Goal: Navigation & Orientation: Find specific page/section

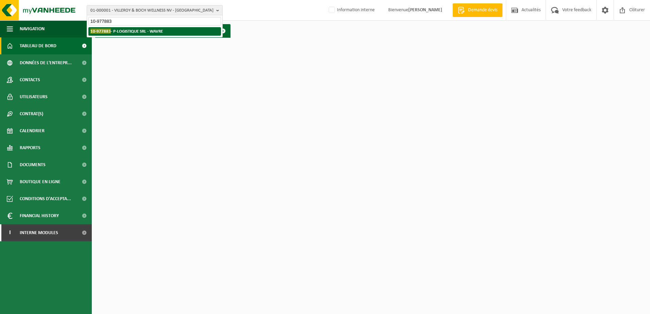
type input "10-977883"
click at [139, 30] on strong "10-977883 - P-LOGISTIQUE SRL - WAVRE" at bounding box center [126, 31] width 72 height 5
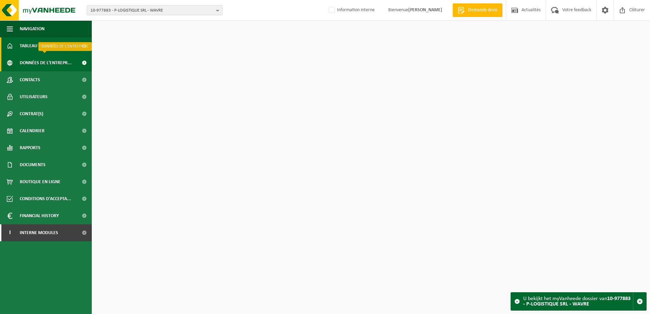
click at [44, 66] on span "Données de l'entrepr..." at bounding box center [46, 62] width 52 height 17
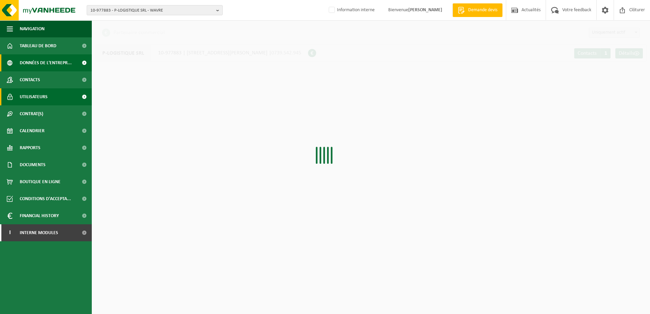
click at [38, 93] on span "Utilisateurs" at bounding box center [34, 96] width 28 height 17
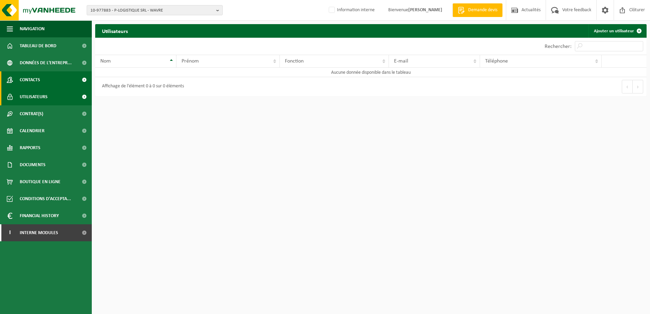
click at [36, 81] on span "Contacts" at bounding box center [30, 79] width 20 height 17
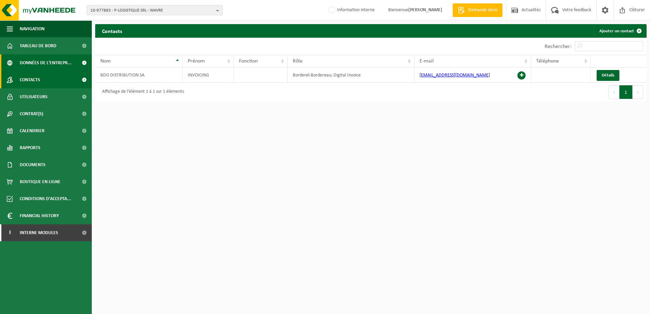
click at [45, 65] on span "Données de l'entrepr..." at bounding box center [46, 62] width 52 height 17
